Goal: Transaction & Acquisition: Subscribe to service/newsletter

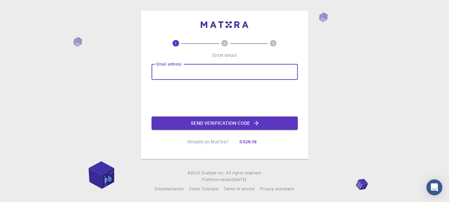
click at [233, 73] on input "Email address" at bounding box center [225, 72] width 146 height 16
type input "R"
type input "[EMAIL_ADDRESS][DOMAIN_NAME]"
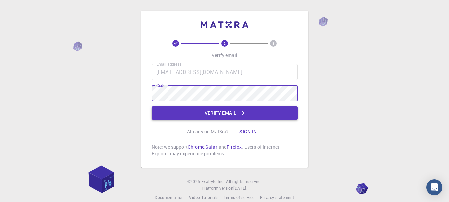
click at [204, 114] on button "Verify email" at bounding box center [225, 112] width 146 height 13
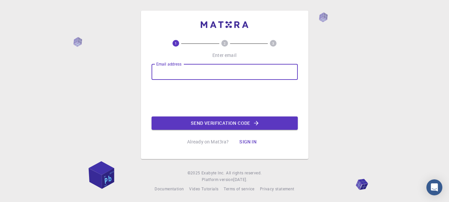
type input "[EMAIL_ADDRESS][DOMAIN_NAME]"
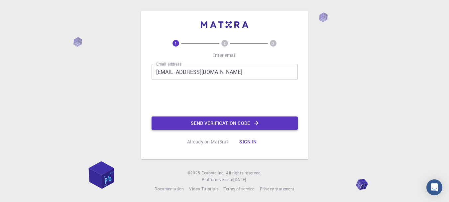
click at [192, 125] on button "Send verification code" at bounding box center [225, 122] width 146 height 13
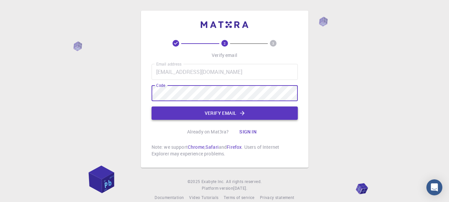
click at [240, 113] on icon "button" at bounding box center [242, 113] width 7 height 7
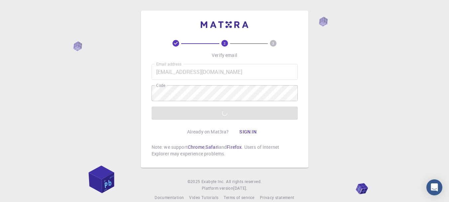
click at [250, 131] on button "Sign in" at bounding box center [248, 131] width 28 height 13
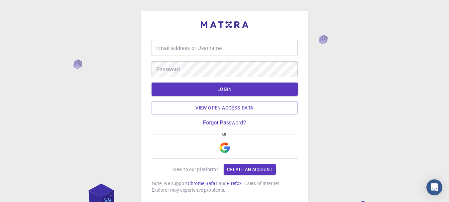
click at [224, 146] on img "button" at bounding box center [224, 147] width 11 height 11
